Goal: Transaction & Acquisition: Purchase product/service

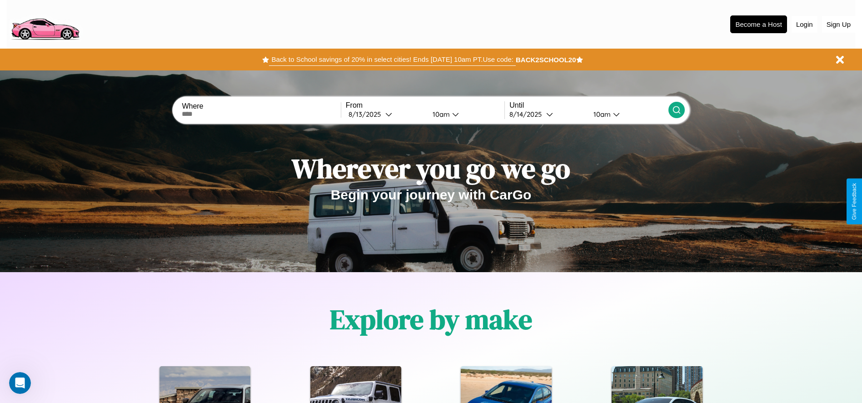
click at [392, 60] on button "Back to School savings of 20% in select cities! Ends 9/1 at 10am PT. Use code:" at bounding box center [392, 59] width 246 height 13
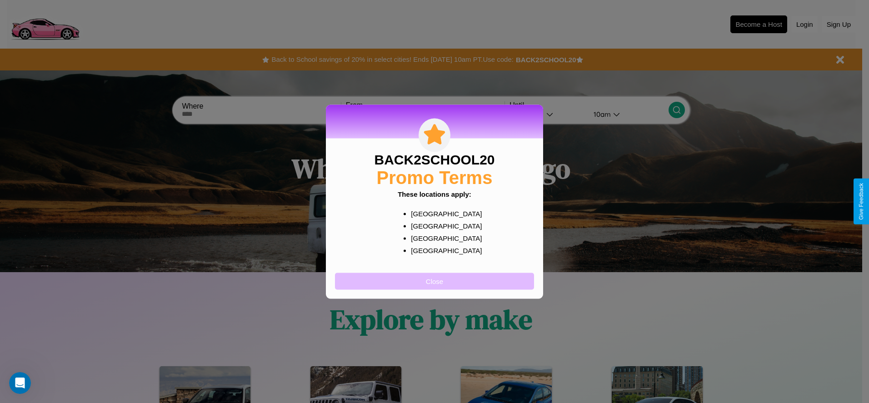
click at [434, 281] on button "Close" at bounding box center [434, 281] width 199 height 17
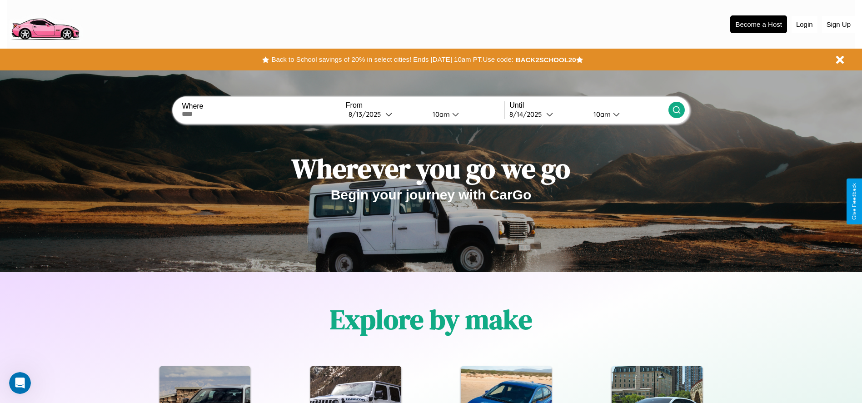
click at [261, 114] on input "text" at bounding box center [261, 113] width 159 height 7
type input "**********"
click at [385, 114] on icon at bounding box center [388, 114] width 7 height 7
select select "*"
select select "****"
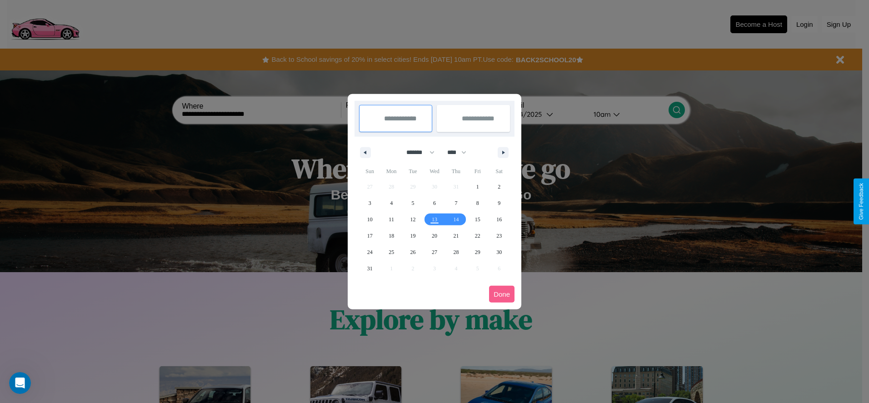
drag, startPoint x: 416, startPoint y: 152, endPoint x: 434, endPoint y: 182, distance: 35.1
click at [416, 152] on select "******* ******** ***** ***** *** **** **** ****** ********* ******* ******** **…" at bounding box center [418, 152] width 39 height 15
select select "*"
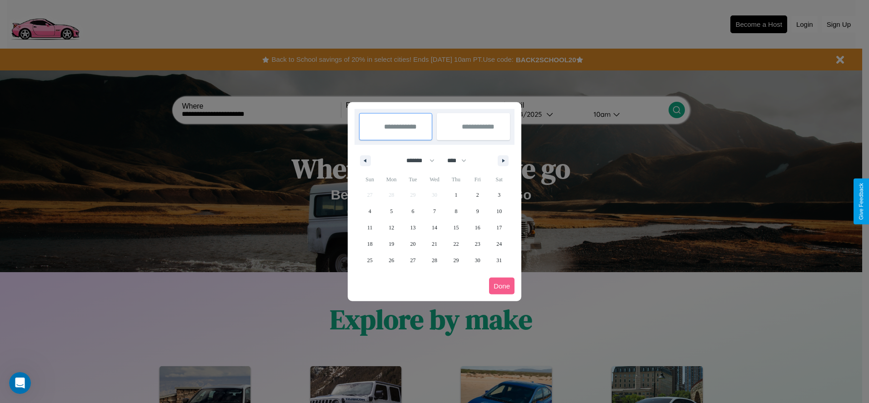
drag, startPoint x: 461, startPoint y: 160, endPoint x: 434, endPoint y: 182, distance: 34.2
click at [461, 160] on select "**** **** **** **** **** **** **** **** **** **** **** **** **** **** **** ****…" at bounding box center [456, 160] width 27 height 15
select select "****"
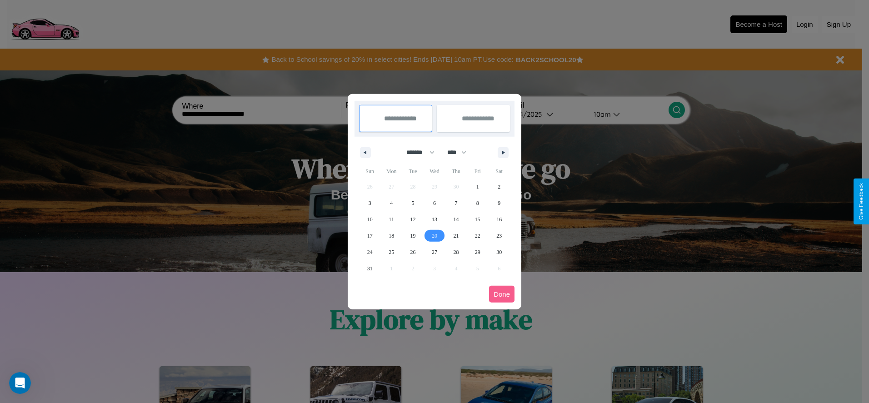
click at [434, 235] on span "20" at bounding box center [434, 236] width 5 height 16
type input "**********"
click at [391, 252] on span "25" at bounding box center [390, 252] width 5 height 16
type input "**********"
click at [502, 294] on button "Done" at bounding box center [501, 294] width 25 height 17
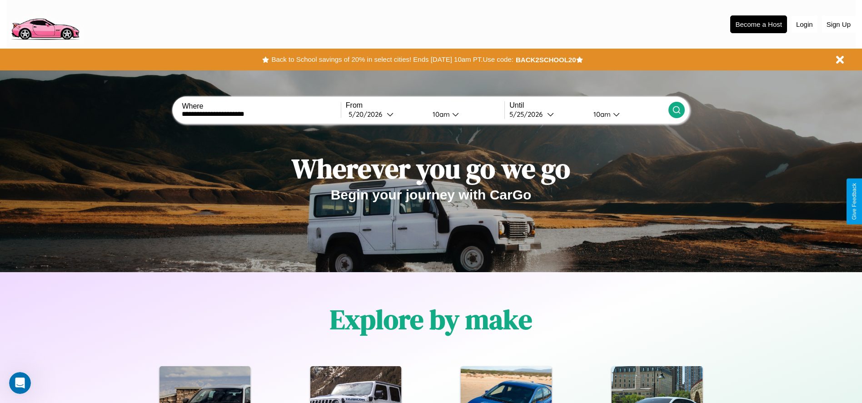
click at [676, 110] on icon at bounding box center [676, 109] width 9 height 9
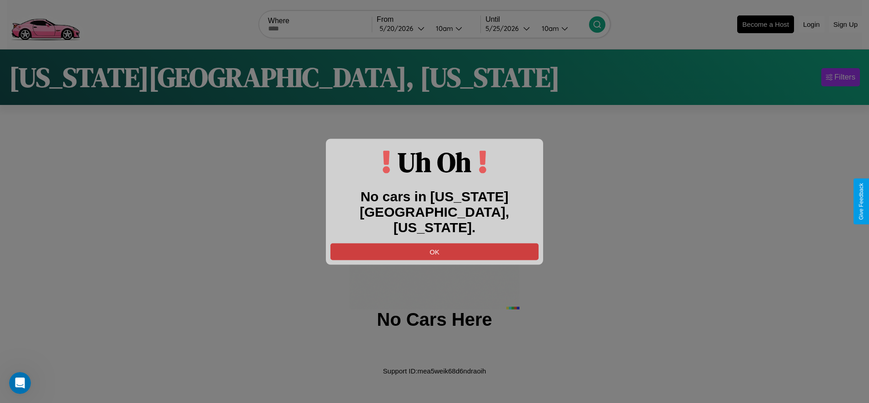
click at [434, 244] on button "OK" at bounding box center [434, 251] width 208 height 17
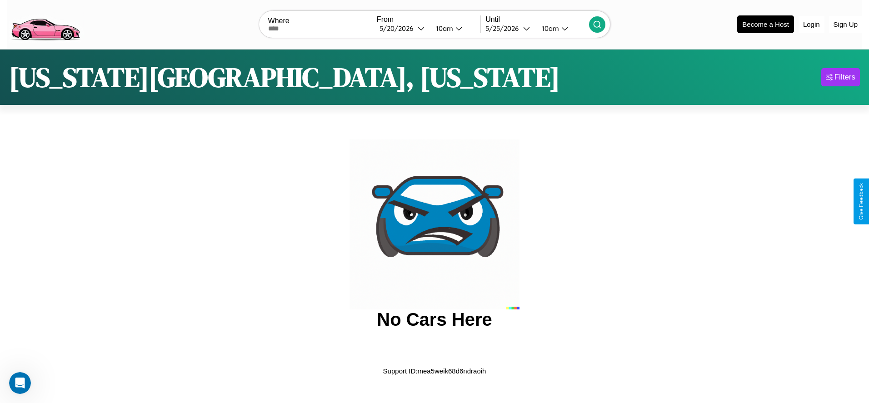
click at [45, 23] on img at bounding box center [45, 24] width 77 height 38
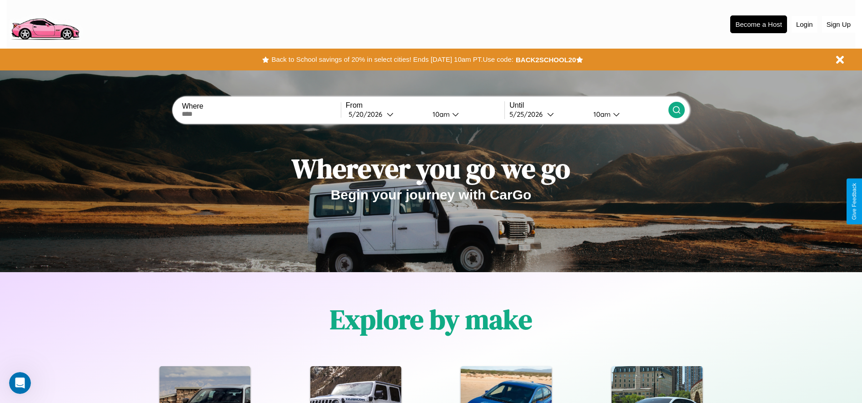
scroll to position [189, 0]
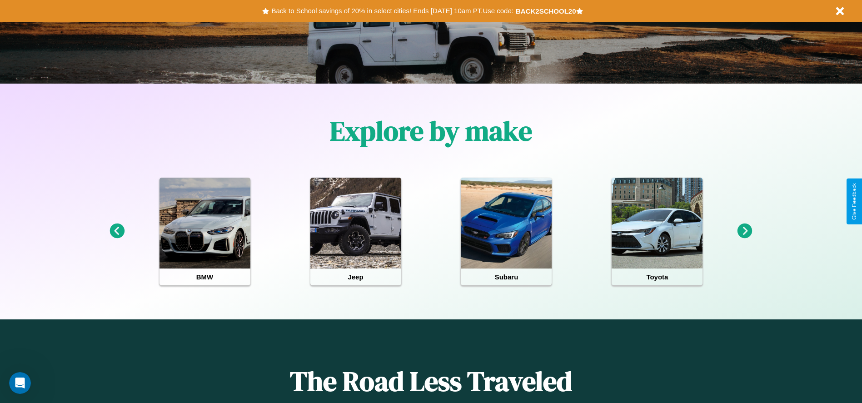
click at [745, 231] on icon at bounding box center [744, 231] width 15 height 15
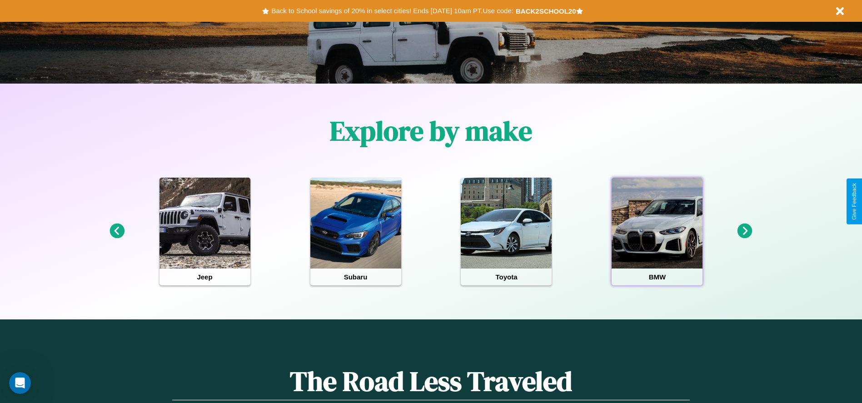
click at [657, 231] on div at bounding box center [657, 223] width 91 height 91
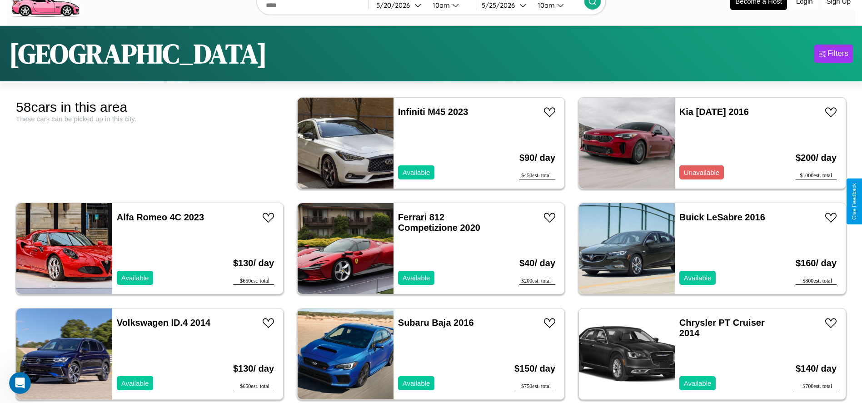
scroll to position [56, 0]
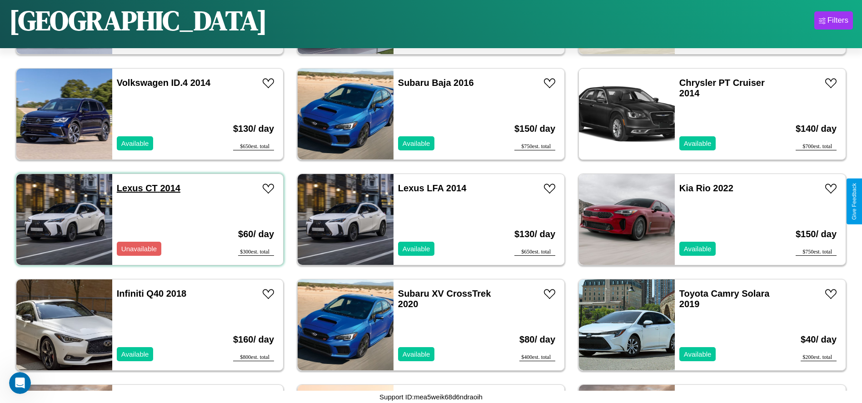
click at [129, 188] on link "Lexus CT 2014" at bounding box center [149, 188] width 64 height 10
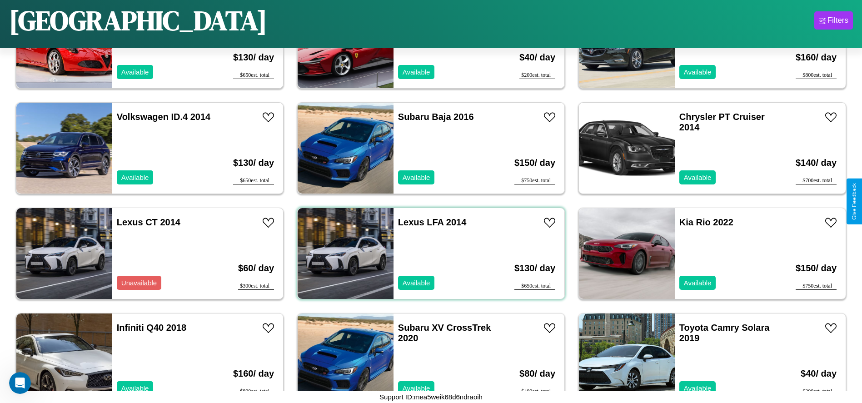
scroll to position [0, 0]
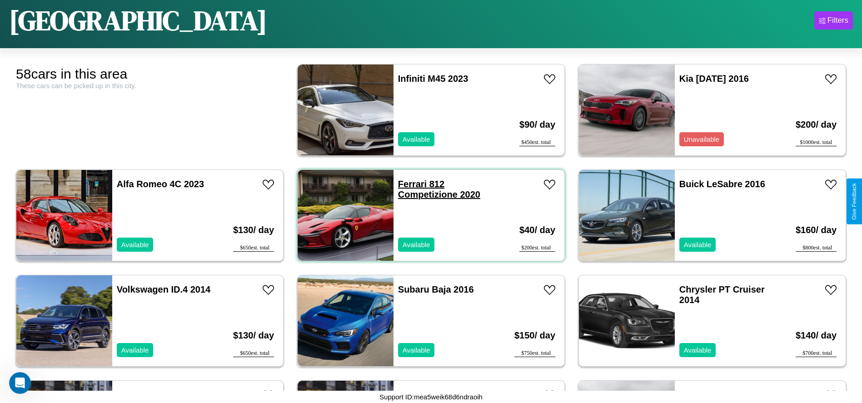
click at [409, 184] on link "Ferrari 812 Competizione 2020" at bounding box center [439, 189] width 82 height 20
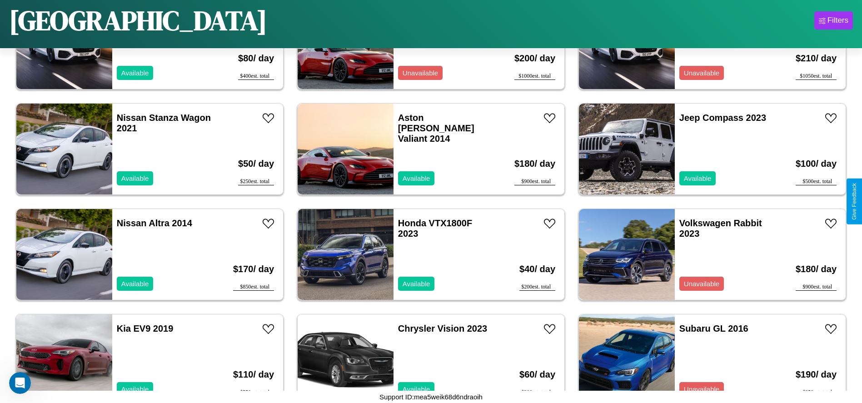
scroll to position [734, 0]
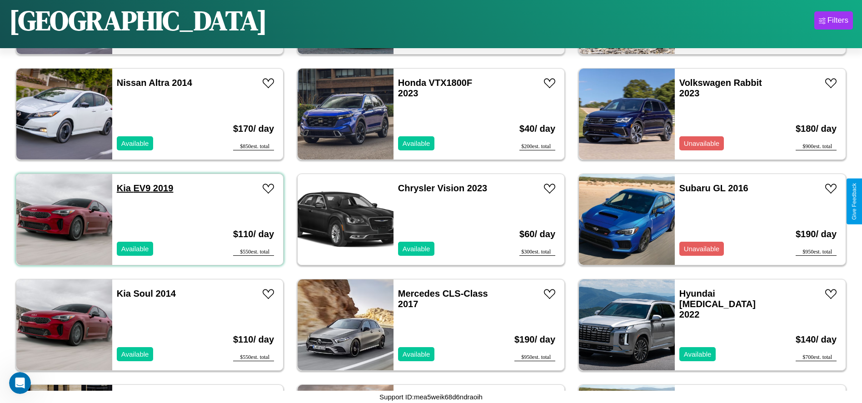
click at [123, 188] on link "Kia EV9 2019" at bounding box center [145, 188] width 57 height 10
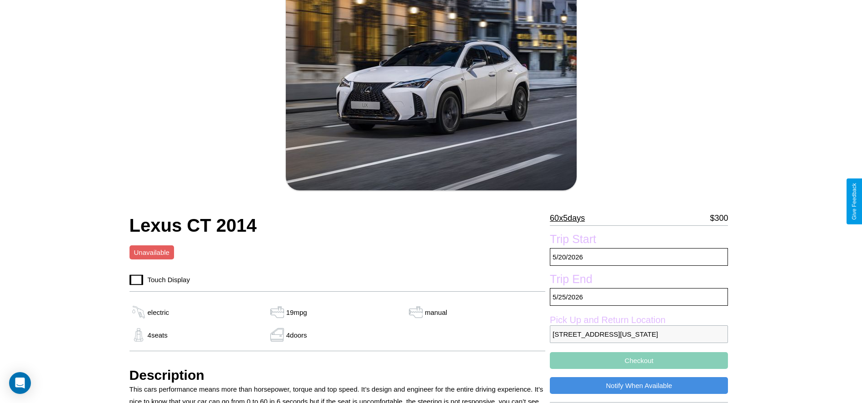
scroll to position [215, 0]
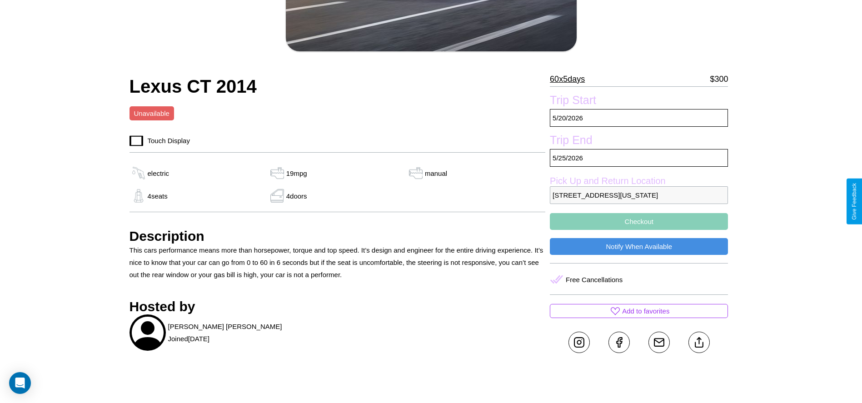
click at [639, 201] on p "512 Liberty Street Los Angeles California 41029 United States" at bounding box center [639, 195] width 178 height 18
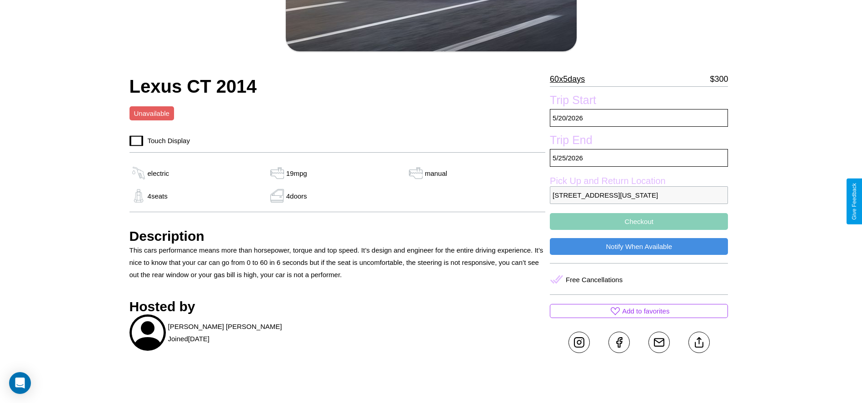
click at [639, 201] on p "512 Liberty Street Los Angeles California 41029 United States" at bounding box center [639, 195] width 178 height 18
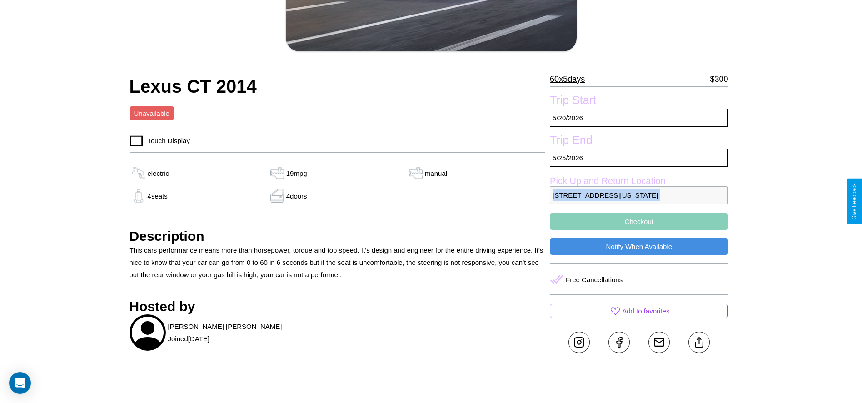
click at [639, 201] on p "512 Liberty Street Los Angeles California 41029 United States" at bounding box center [639, 195] width 178 height 18
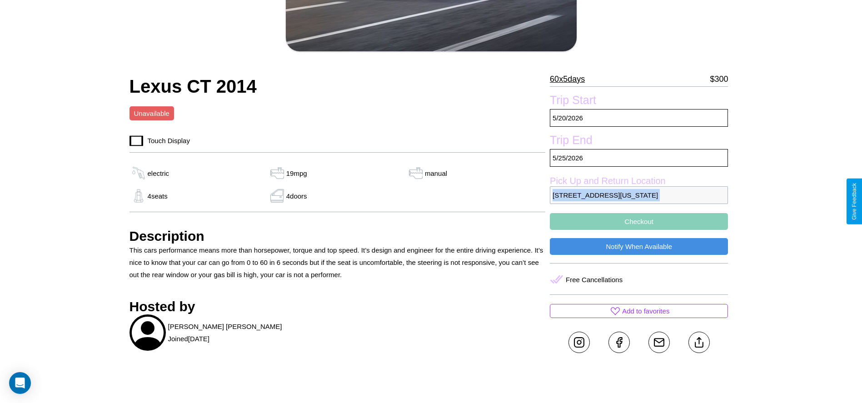
click at [639, 201] on p "512 Liberty Street Los Angeles California 41029 United States" at bounding box center [639, 195] width 178 height 18
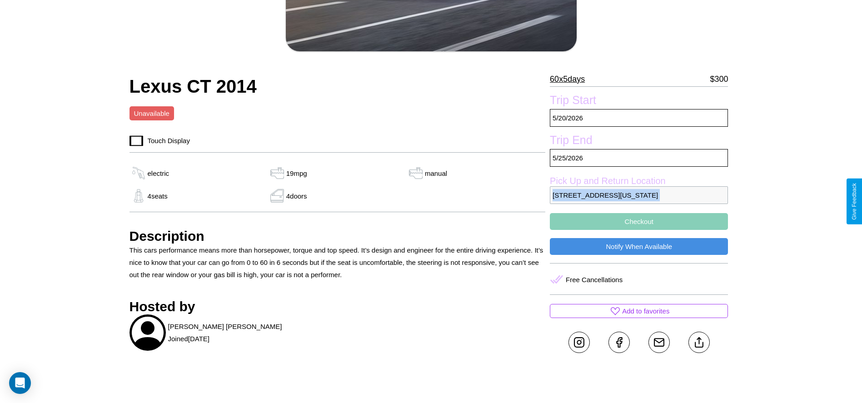
click at [639, 201] on p "512 Liberty Street Los Angeles California 41029 United States" at bounding box center [639, 195] width 178 height 18
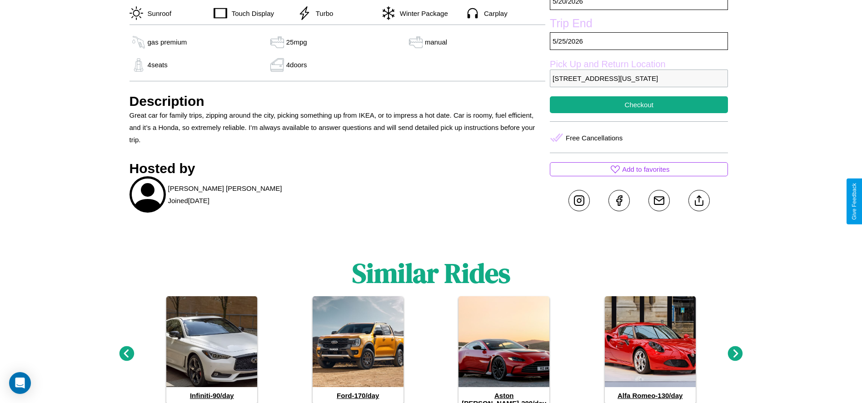
scroll to position [521, 0]
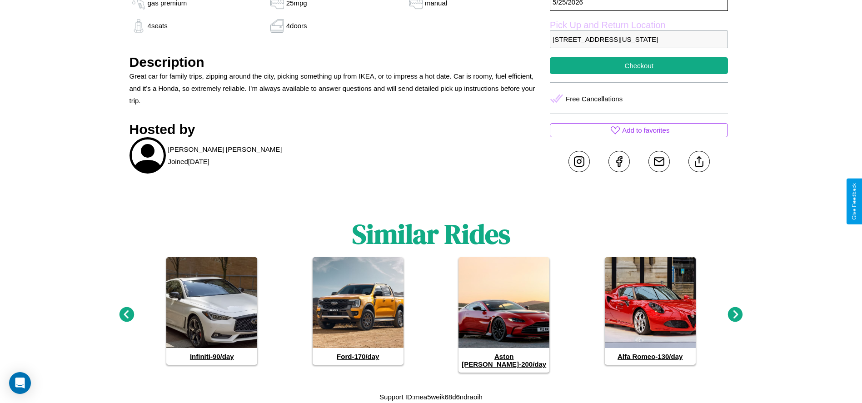
click at [735, 318] on icon at bounding box center [735, 314] width 15 height 15
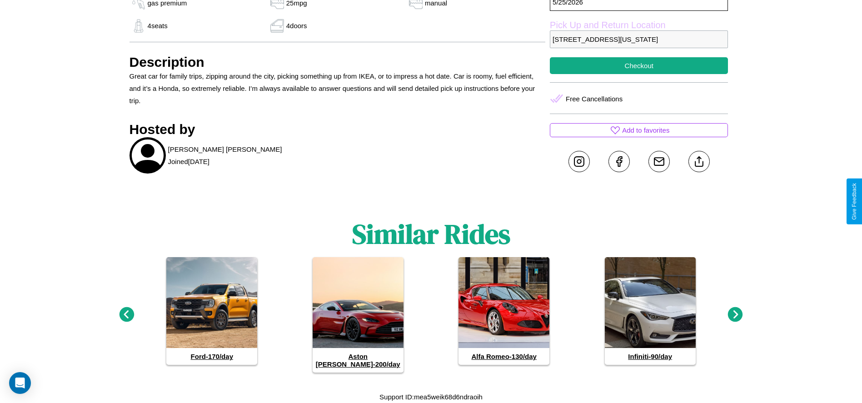
click at [735, 318] on icon at bounding box center [735, 314] width 15 height 15
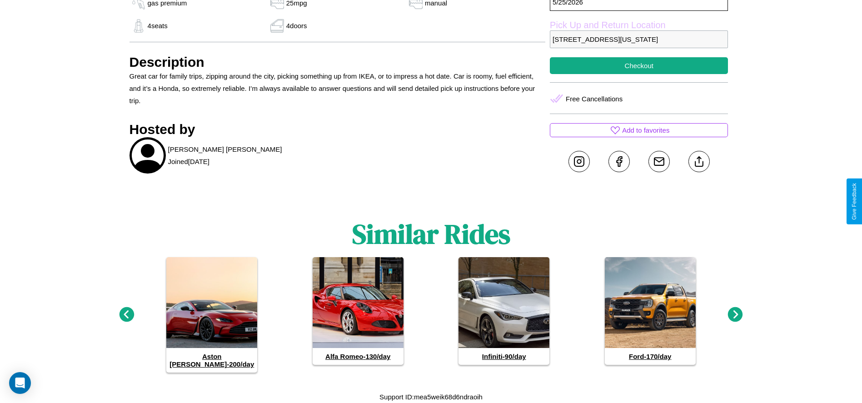
click at [735, 318] on icon at bounding box center [735, 314] width 15 height 15
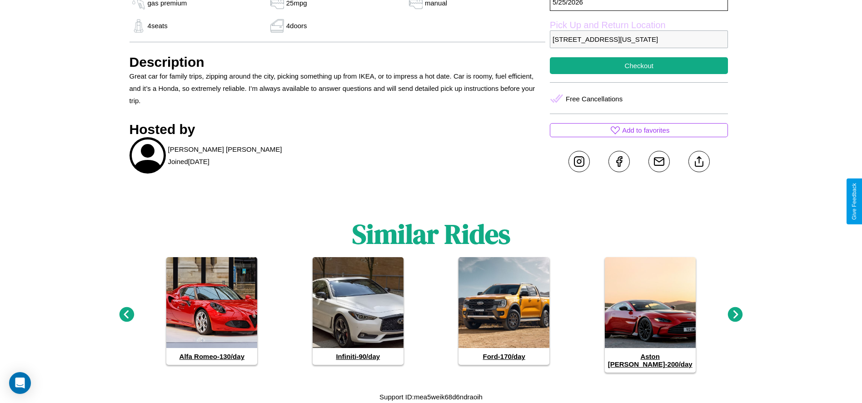
click at [735, 318] on icon at bounding box center [735, 314] width 15 height 15
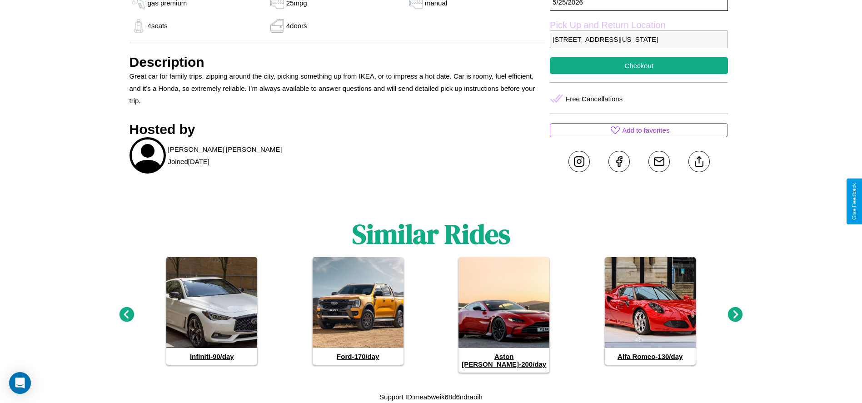
scroll to position [489, 0]
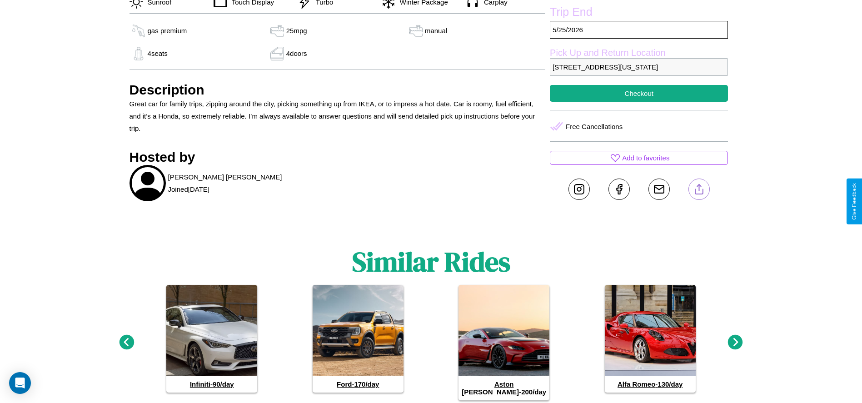
click at [699, 191] on line at bounding box center [699, 187] width 0 height 6
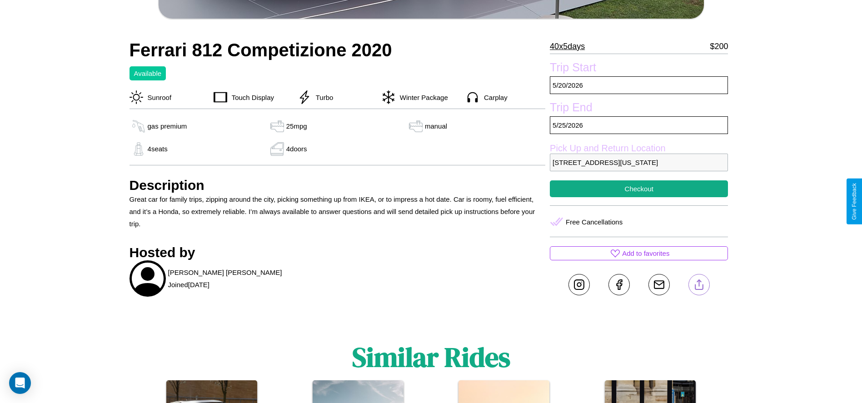
scroll to position [393, 0]
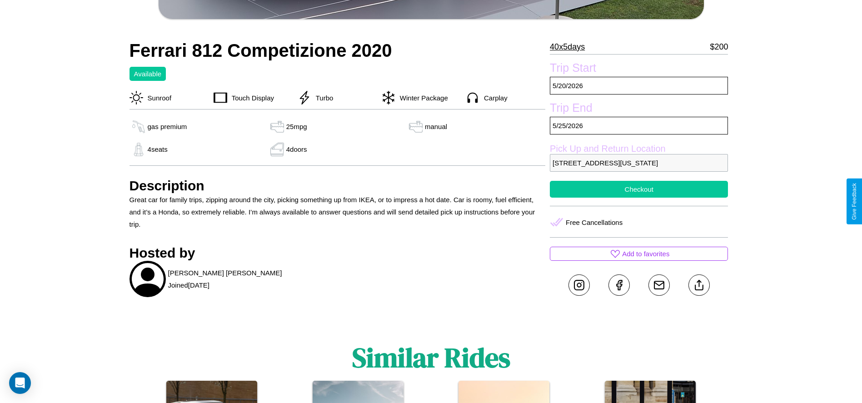
click at [639, 198] on button "Checkout" at bounding box center [639, 189] width 178 height 17
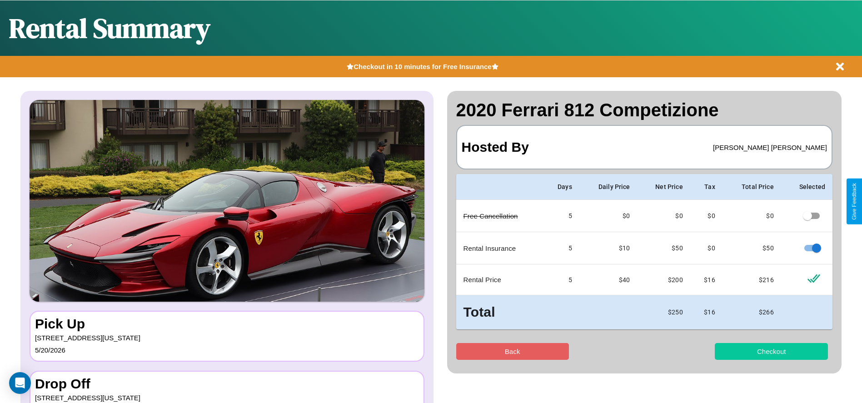
click at [771, 351] on button "Checkout" at bounding box center [771, 351] width 113 height 17
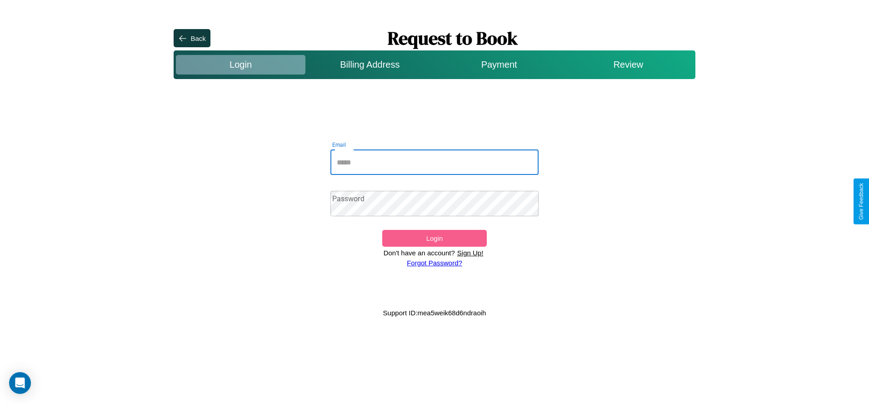
click at [434, 162] on input "Email" at bounding box center [434, 161] width 209 height 25
type input "**********"
click at [434, 263] on link "Forgot Password?" at bounding box center [434, 263] width 55 height 8
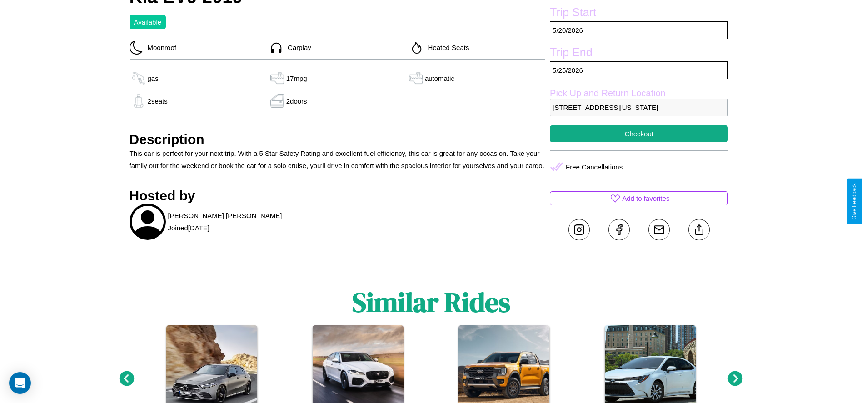
scroll to position [376, 0]
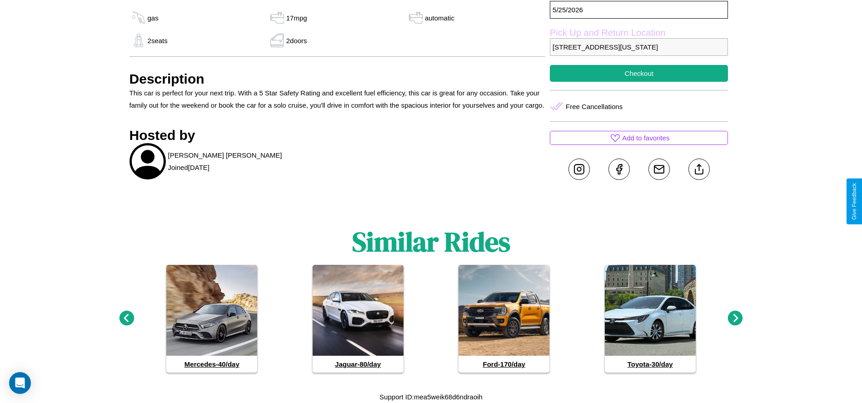
click at [735, 318] on icon at bounding box center [735, 318] width 15 height 15
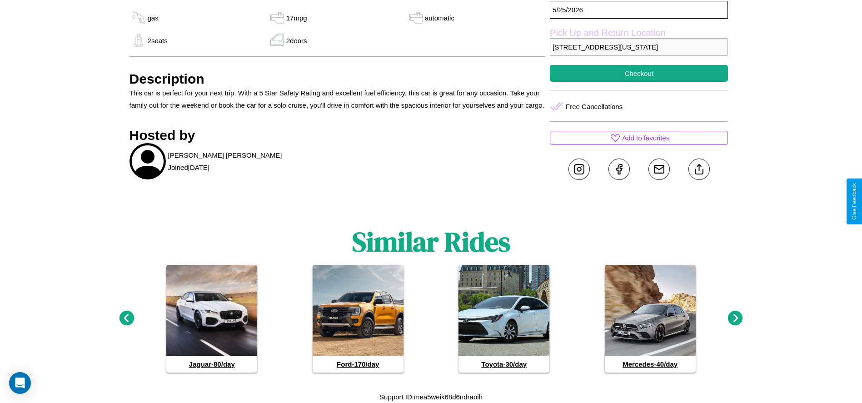
click at [126, 318] on icon at bounding box center [126, 318] width 15 height 15
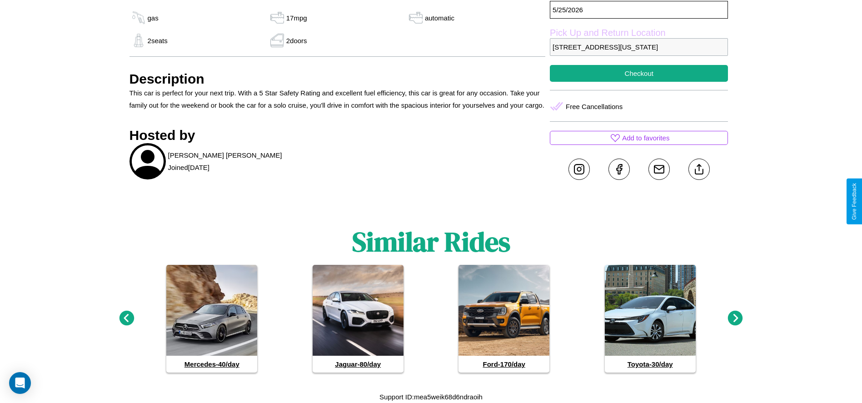
click at [735, 318] on icon at bounding box center [735, 318] width 15 height 15
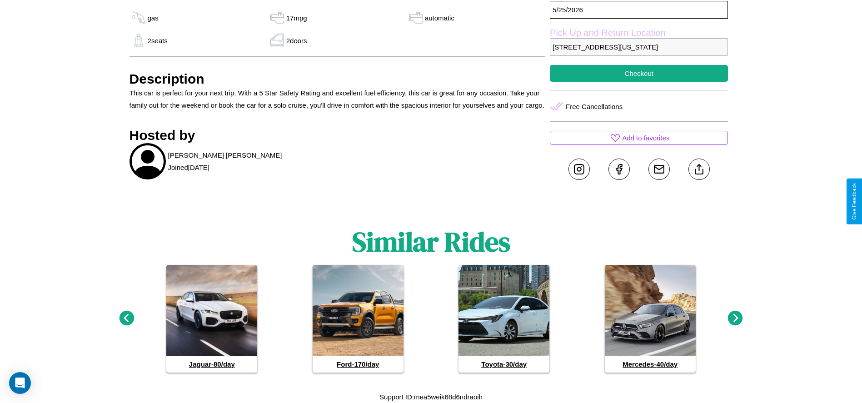
click at [735, 318] on icon at bounding box center [735, 318] width 15 height 15
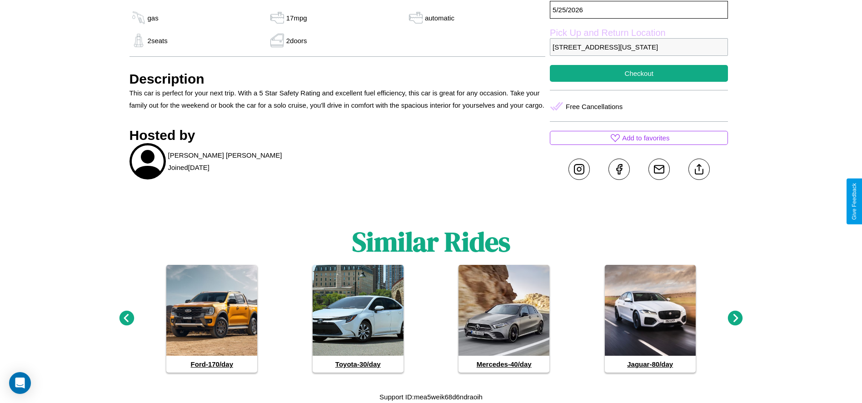
click at [735, 318] on icon at bounding box center [735, 318] width 15 height 15
